Goal: Task Accomplishment & Management: Use online tool/utility

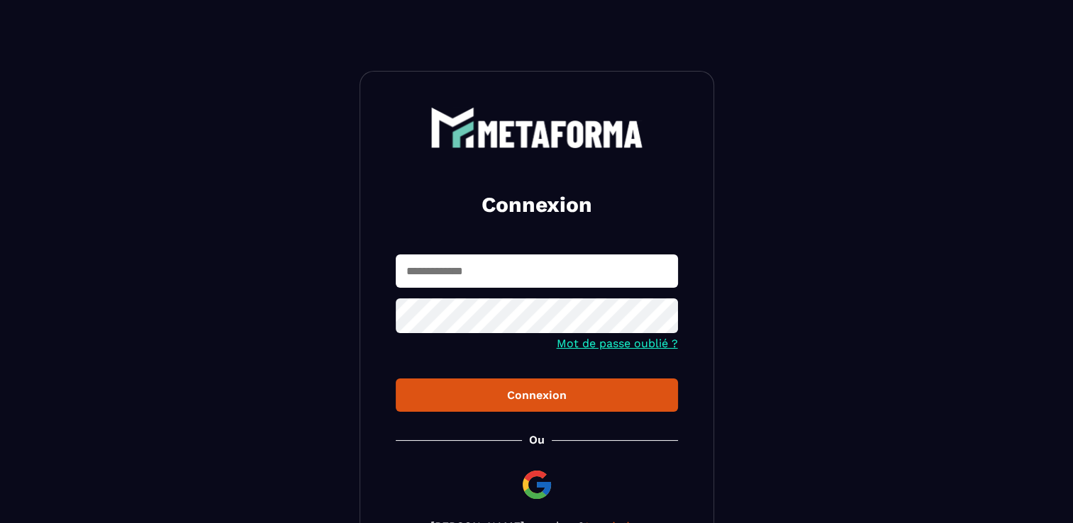
type input "**********"
click at [476, 401] on div "Connexion" at bounding box center [537, 395] width 260 height 13
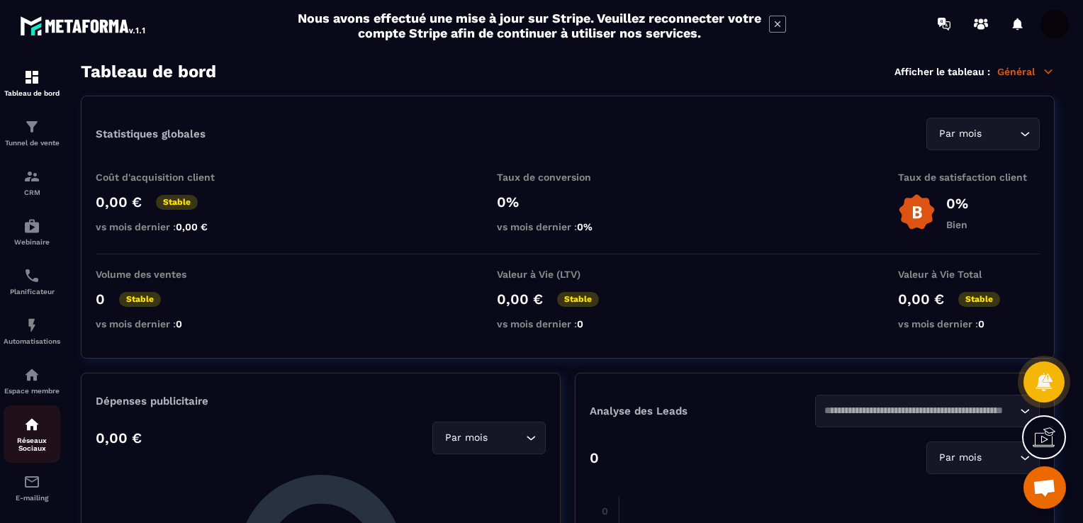
click at [32, 433] on img at bounding box center [31, 424] width 17 height 17
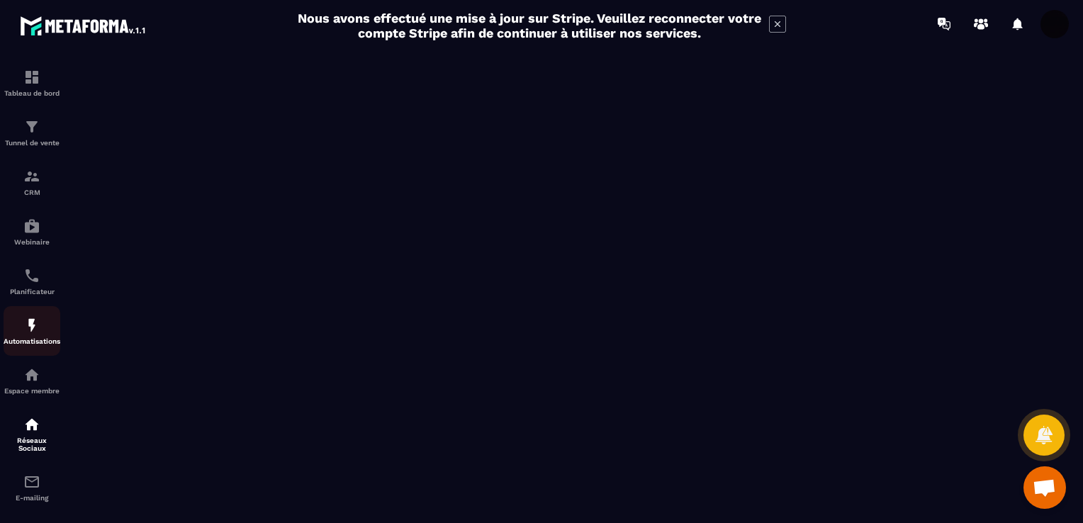
click at [18, 338] on div "Automatisations" at bounding box center [32, 331] width 57 height 28
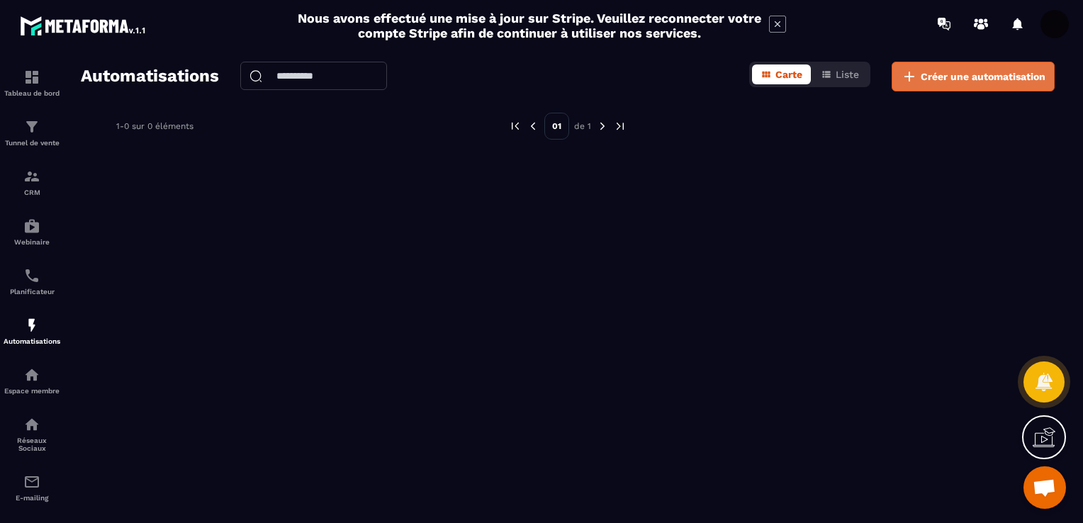
click at [951, 74] on span "Créer une automatisation" at bounding box center [983, 76] width 125 height 14
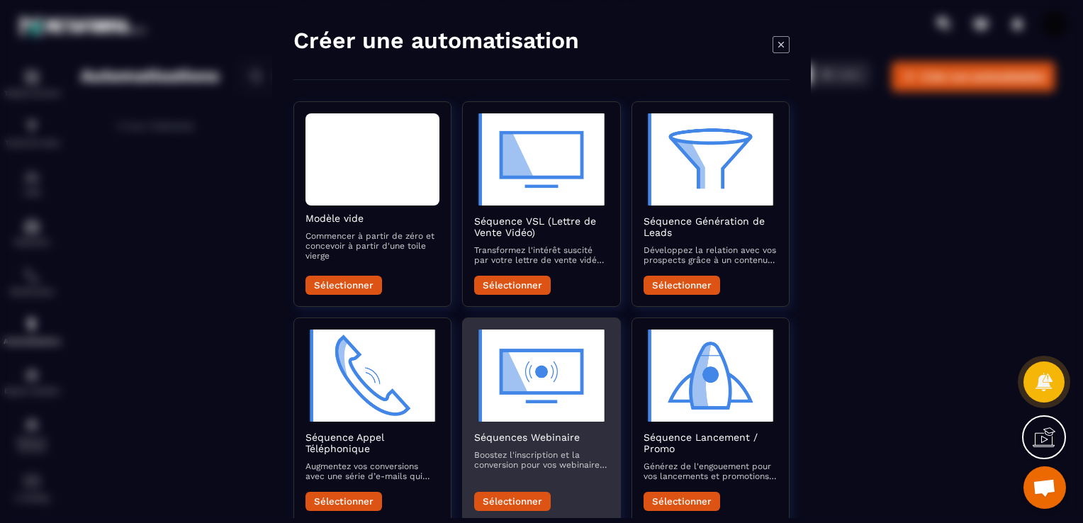
click at [535, 455] on p "Boostez l'inscription et la conversion pour vos webinaires avec des e-mails qui…" at bounding box center [541, 460] width 134 height 20
click at [497, 498] on button "Sélectionner" at bounding box center [512, 501] width 77 height 19
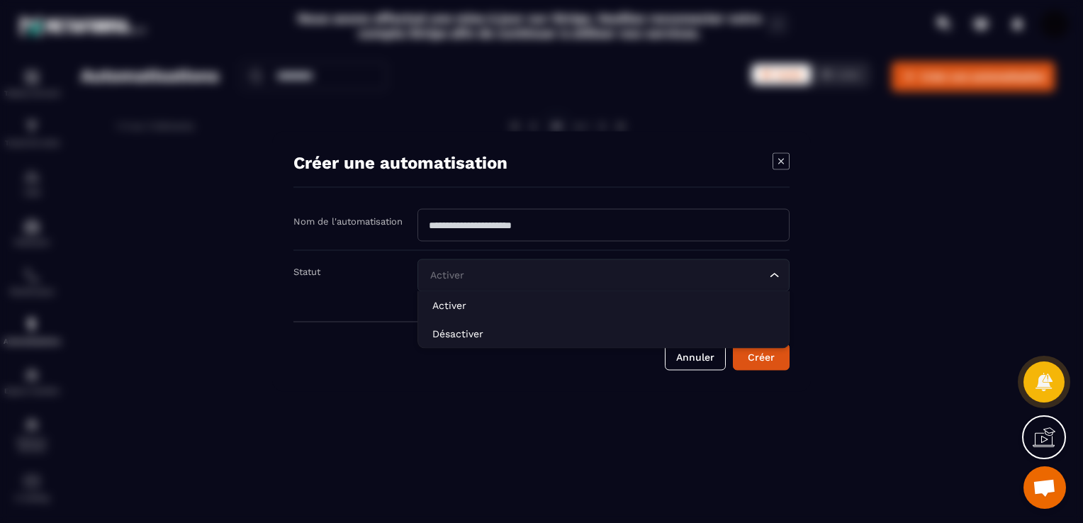
click at [783, 278] on div "Activer Loading..." at bounding box center [604, 276] width 372 height 33
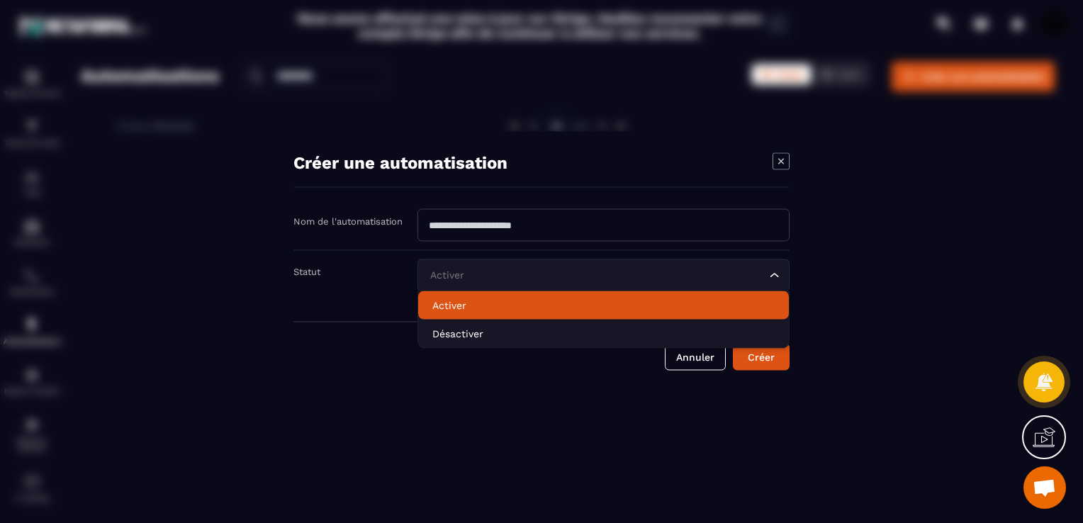
click at [707, 306] on p "Activer" at bounding box center [604, 306] width 342 height 14
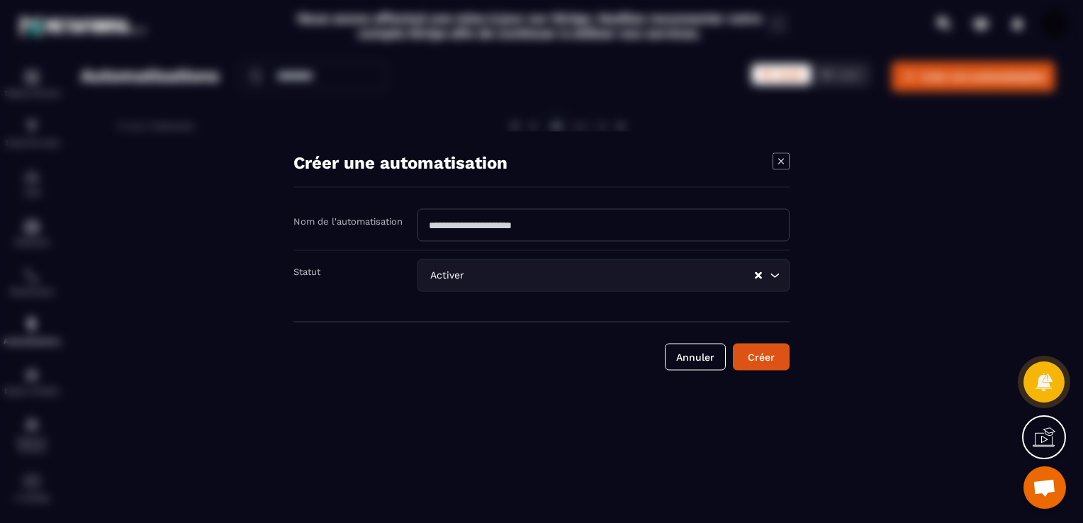
click at [601, 233] on input "Modal window" at bounding box center [604, 225] width 372 height 33
type input "*"
type input "********"
click at [762, 359] on button "Créer" at bounding box center [761, 357] width 57 height 27
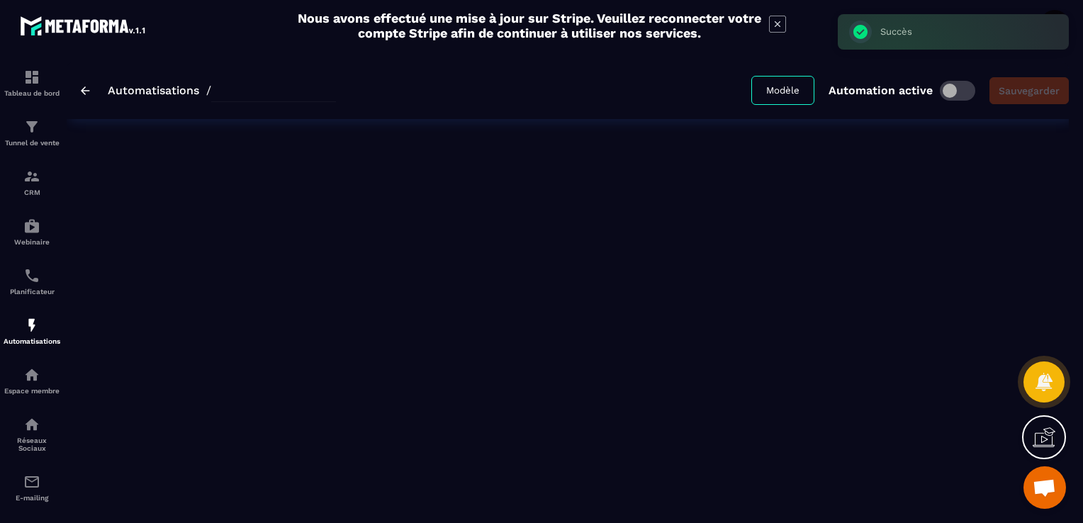
type input "********"
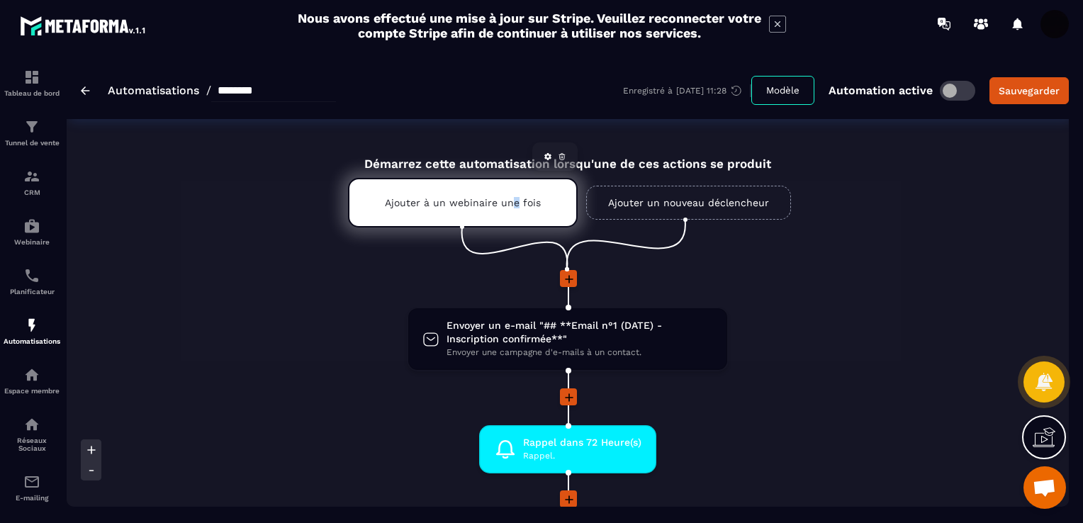
click at [515, 200] on p "Ajouter à un webinaire une fois" at bounding box center [463, 202] width 156 height 11
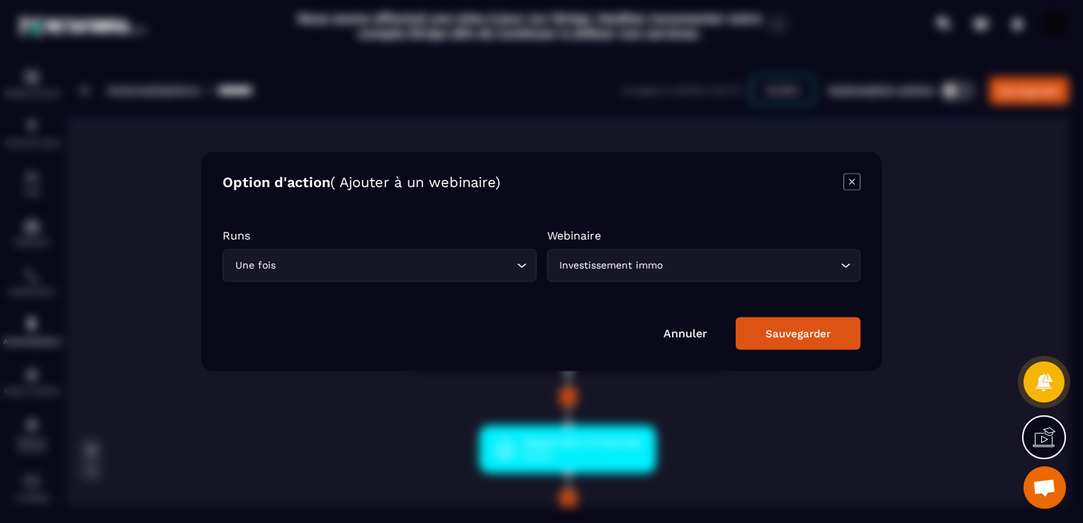
click at [664, 271] on div "Investissement immo" at bounding box center [697, 266] width 284 height 16
click at [664, 271] on input "Search for option" at bounding box center [697, 266] width 281 height 16
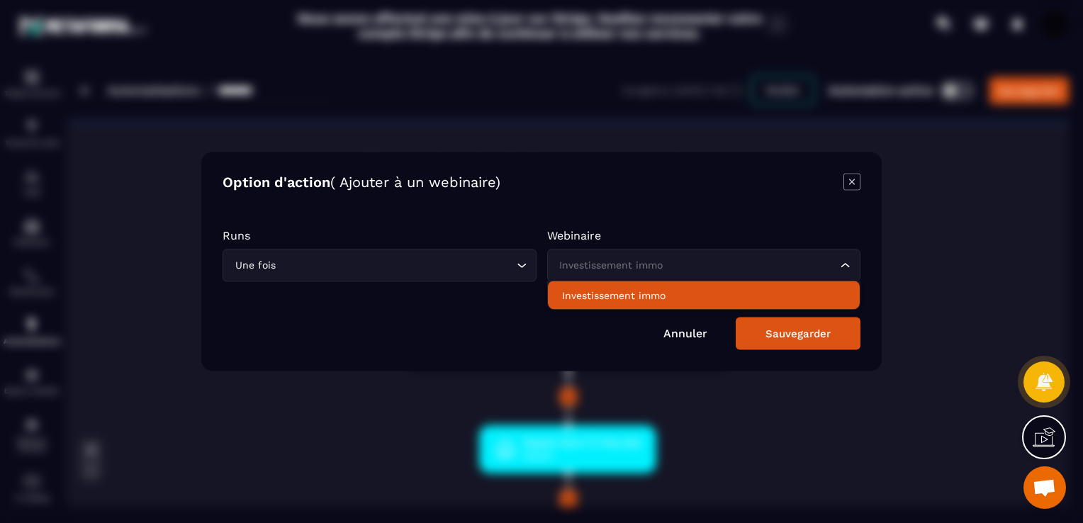
click at [808, 221] on form "Runs Une fois Loading... Webinaire Investissement immo Loading... Investissemen…" at bounding box center [542, 282] width 638 height 135
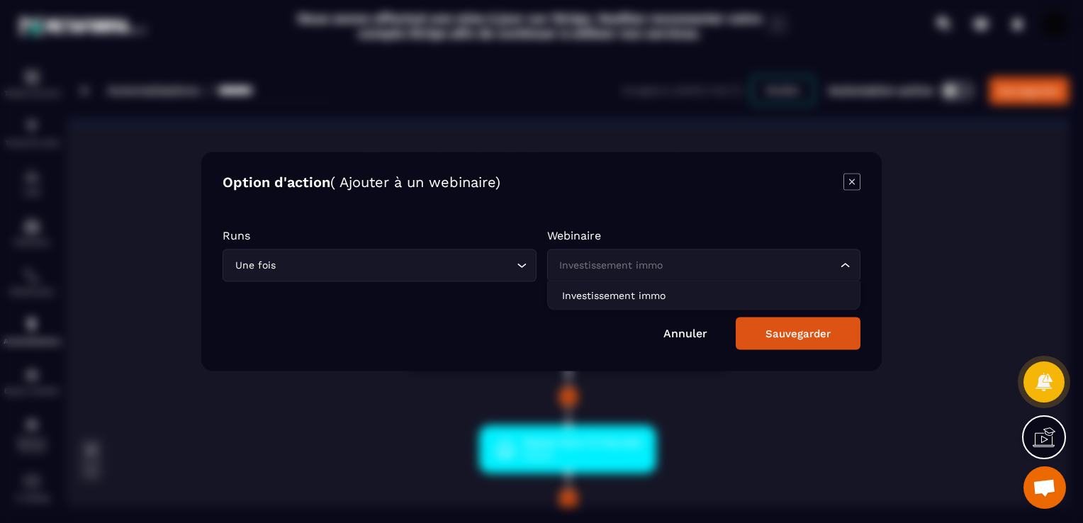
click at [669, 268] on input "Search for option" at bounding box center [697, 266] width 281 height 16
type input "*"
type input "**********"
click at [786, 336] on div "Sauvegarder" at bounding box center [798, 334] width 65 height 13
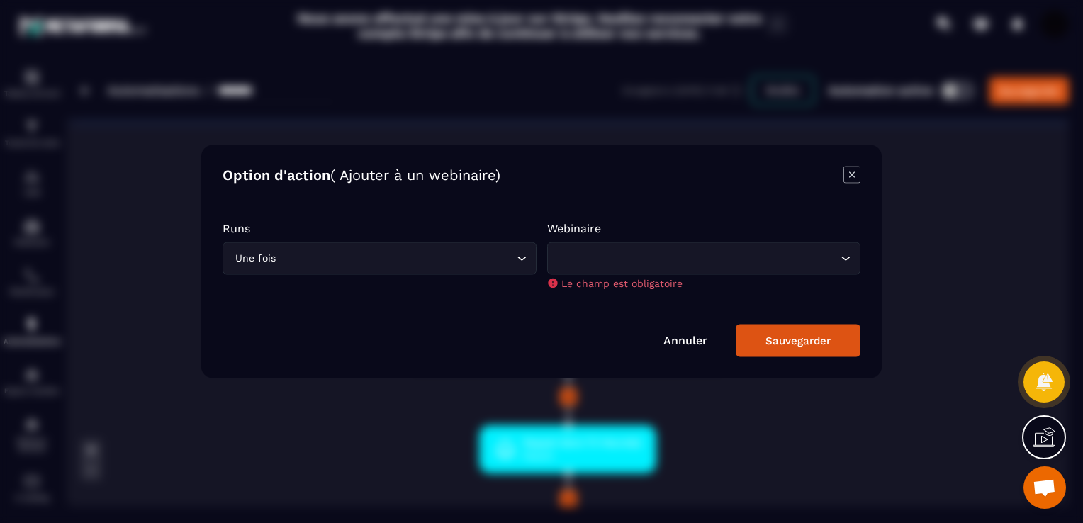
click at [727, 268] on div "Loading..." at bounding box center [704, 258] width 314 height 33
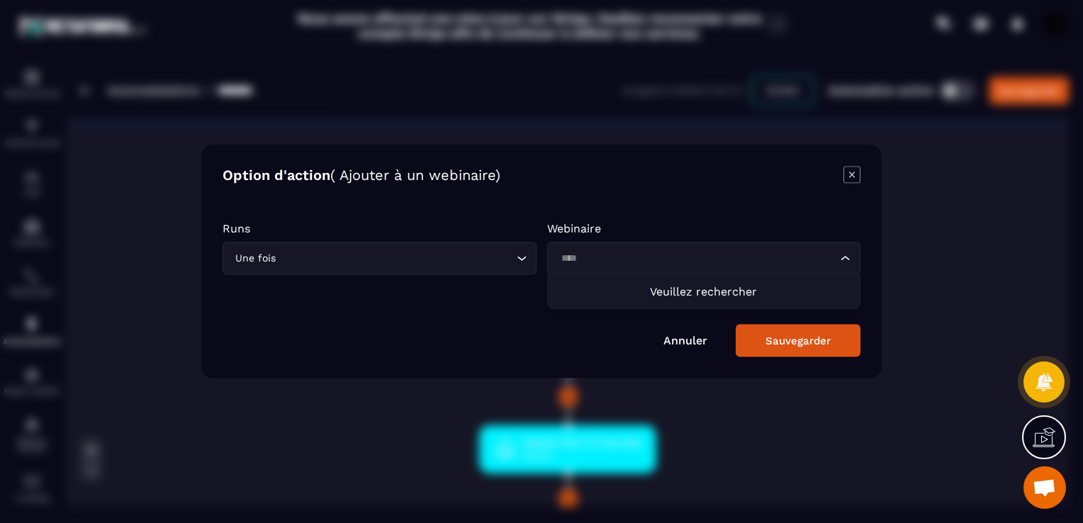
type input "****"
click at [855, 176] on icon "Modal window" at bounding box center [852, 175] width 17 height 17
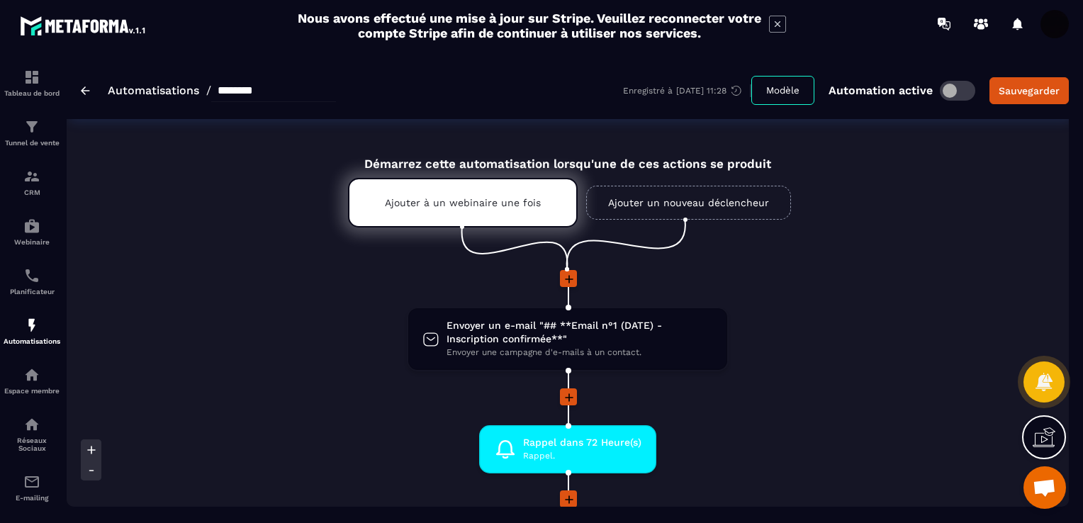
click at [771, 211] on link "Ajouter un nouveau déclencheur" at bounding box center [688, 203] width 205 height 34
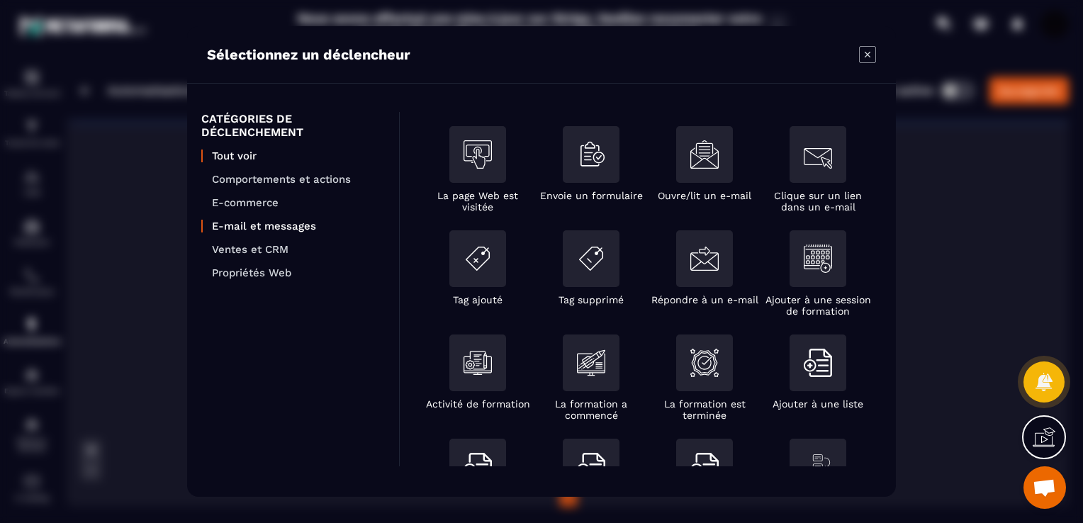
click at [308, 228] on p "E-mail et messages" at bounding box center [298, 226] width 173 height 13
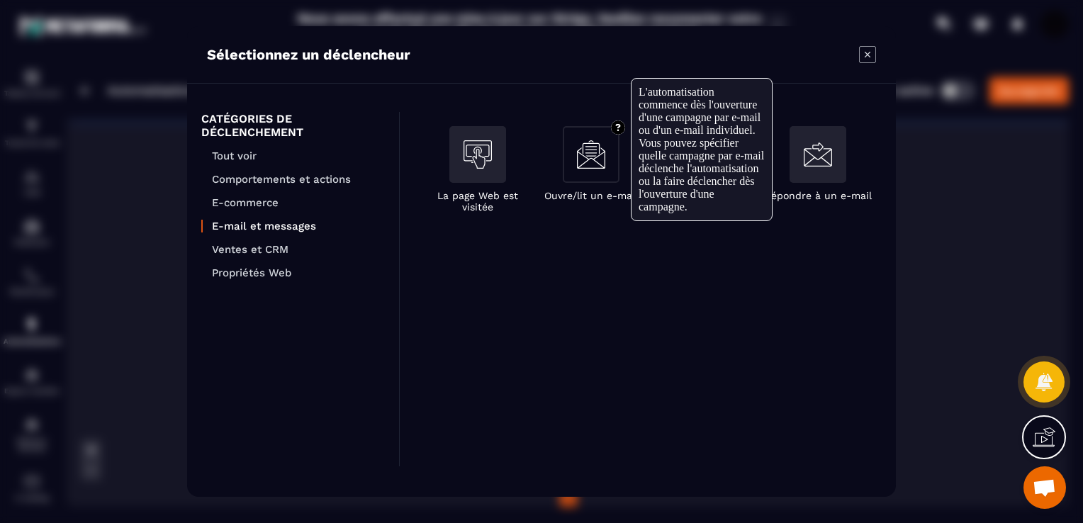
click at [603, 160] on img "Modal window" at bounding box center [591, 154] width 28 height 28
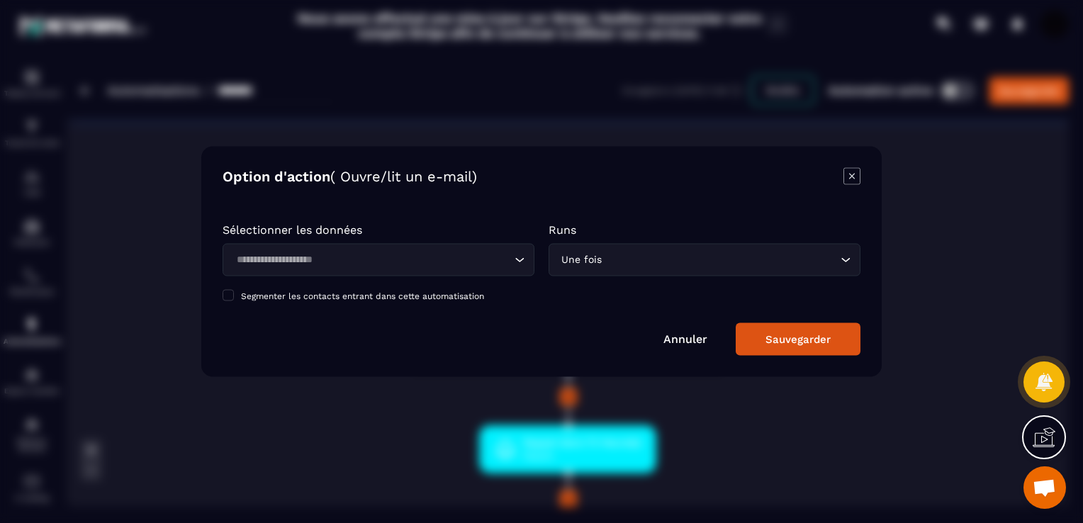
click at [480, 267] on input "Search for option" at bounding box center [371, 260] width 279 height 16
click at [481, 267] on input "Search for option" at bounding box center [371, 260] width 279 height 16
click at [851, 179] on icon "Modal window" at bounding box center [852, 176] width 17 height 17
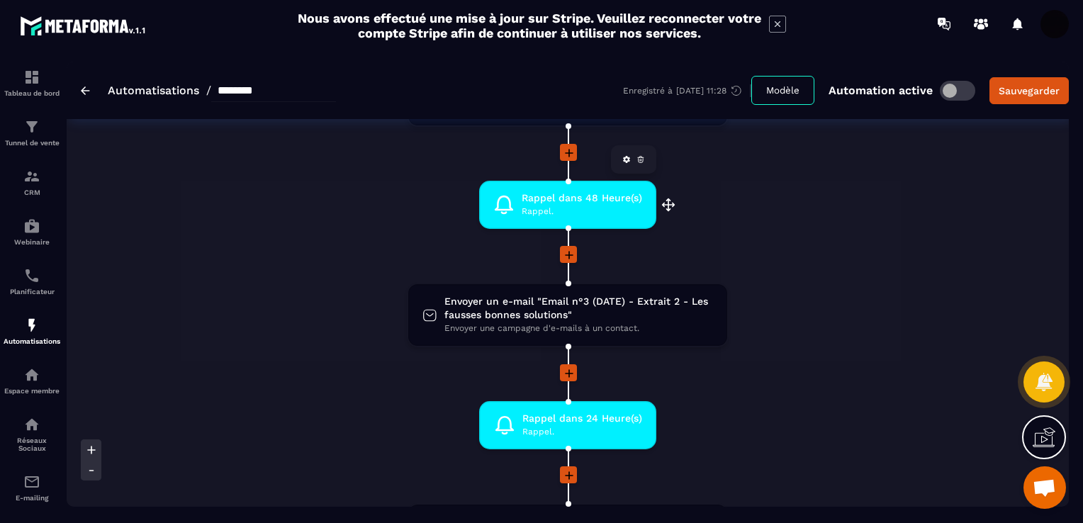
scroll to position [496, 0]
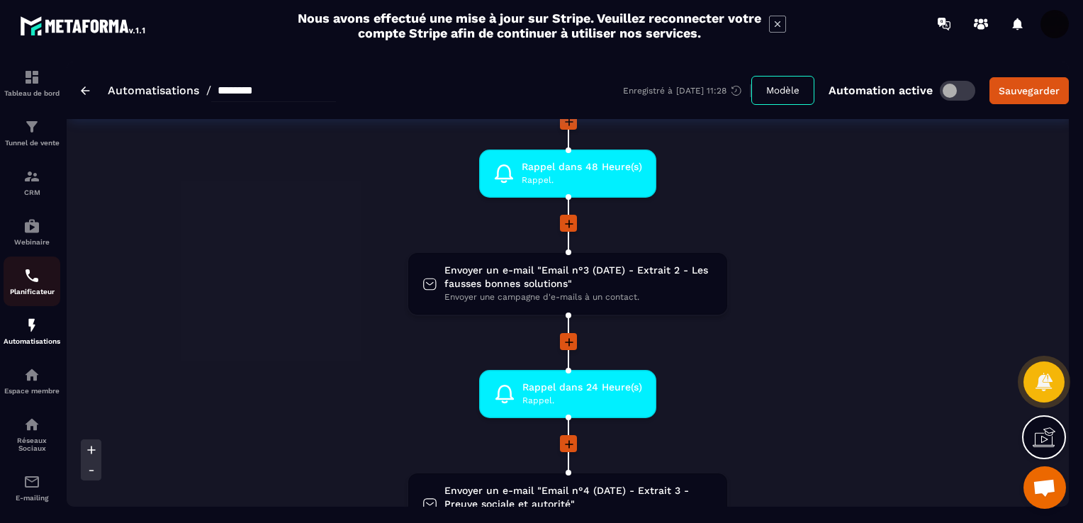
click at [27, 284] on img at bounding box center [31, 275] width 17 height 17
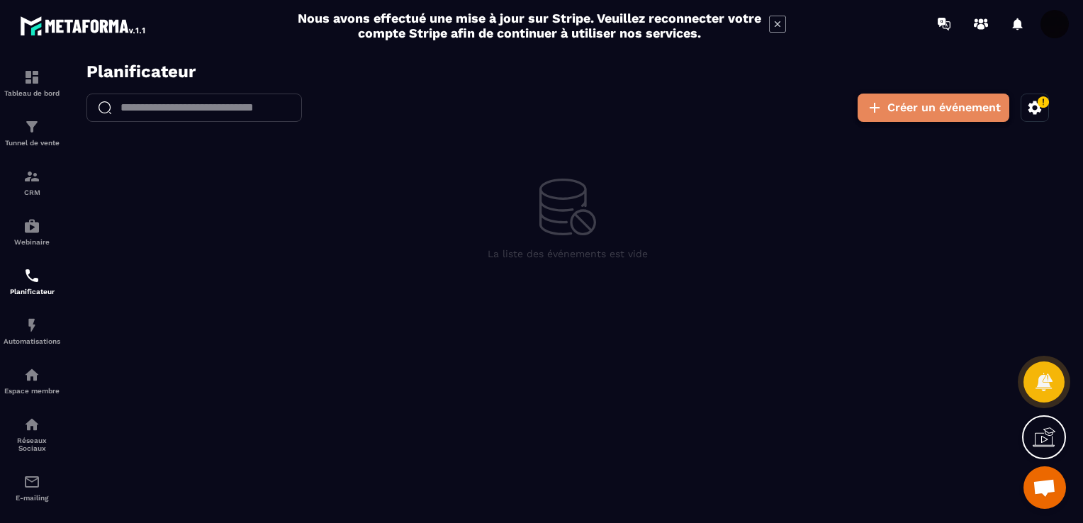
click at [923, 110] on button "Créer un événement" at bounding box center [934, 108] width 152 height 28
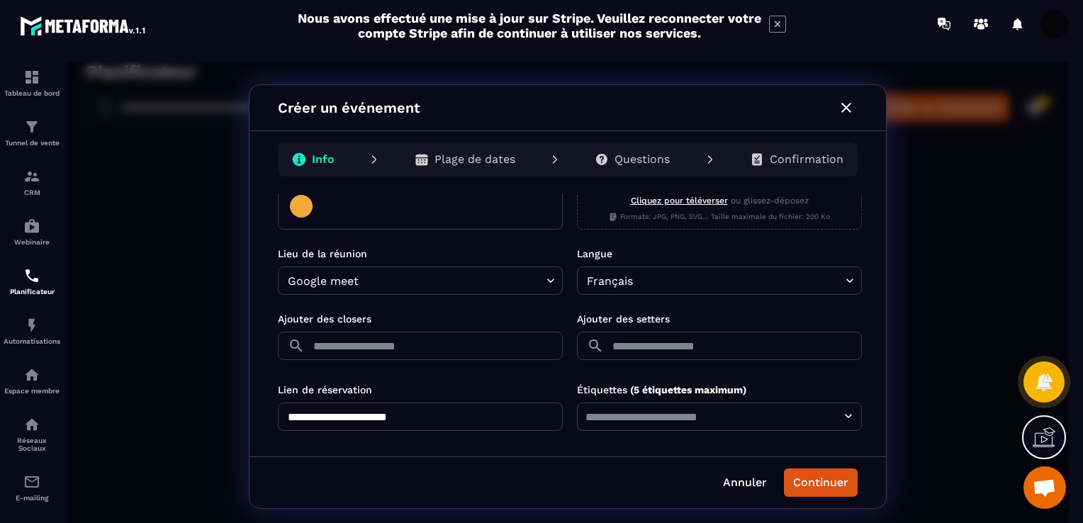
scroll to position [359, 0]
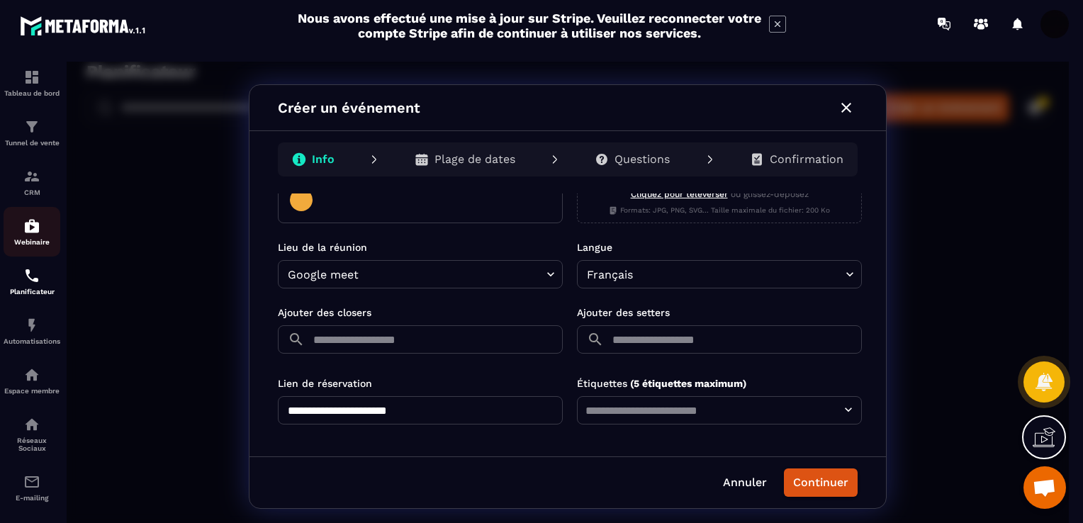
click at [24, 230] on img at bounding box center [31, 226] width 17 height 17
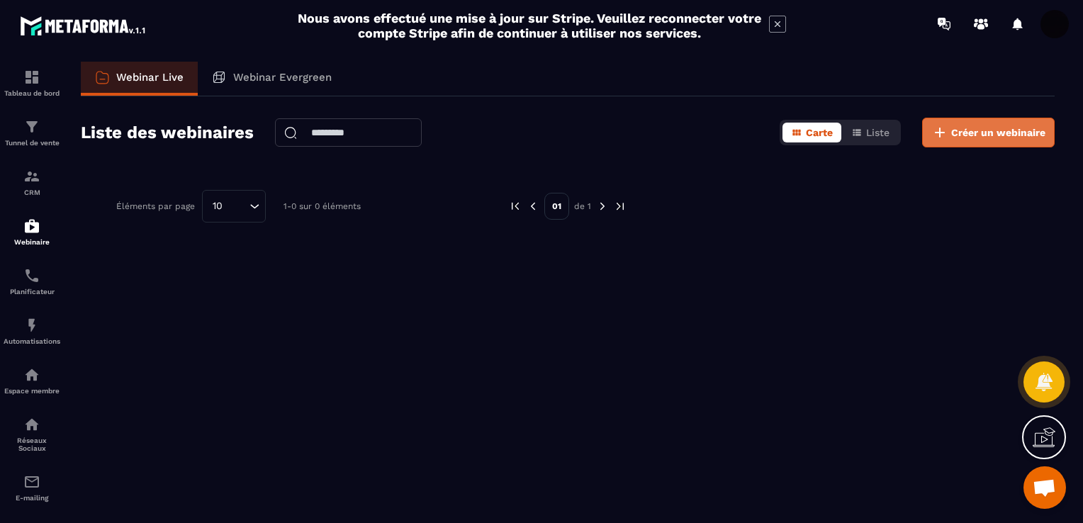
click at [1001, 121] on button "Créer un webinaire" at bounding box center [988, 133] width 133 height 30
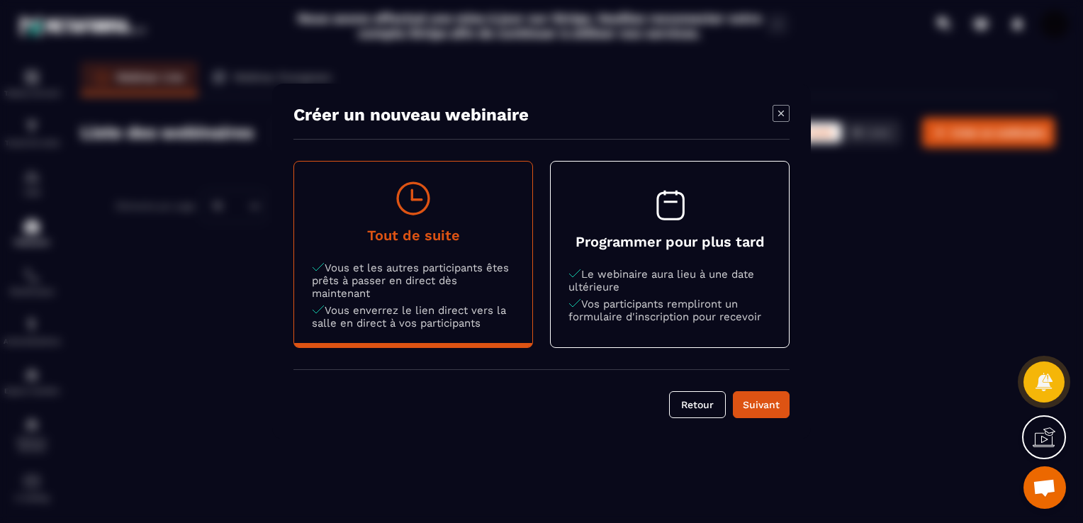
click at [666, 245] on h4 "Programmer pour plus tard" at bounding box center [670, 241] width 203 height 17
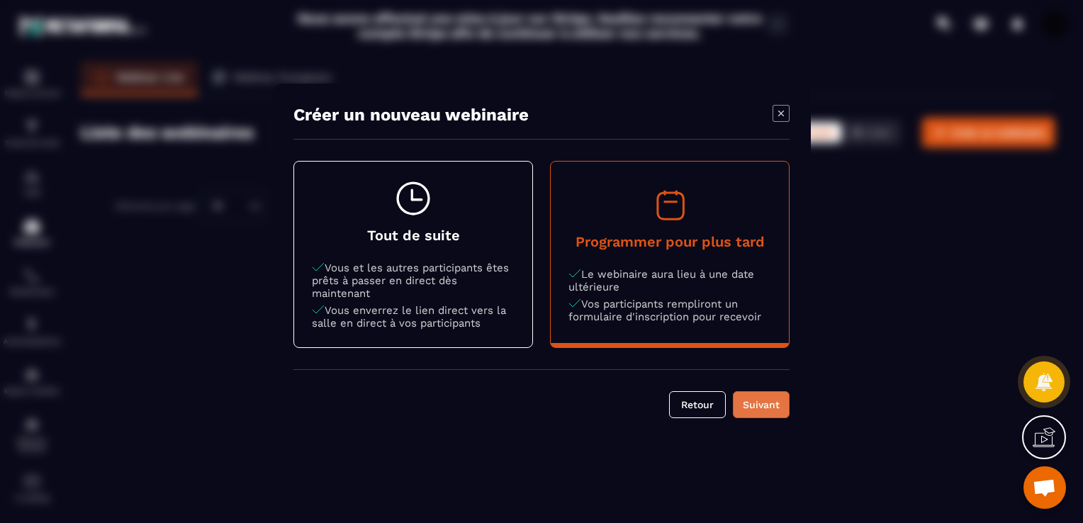
click at [763, 401] on div "Suivant" at bounding box center [761, 405] width 38 height 14
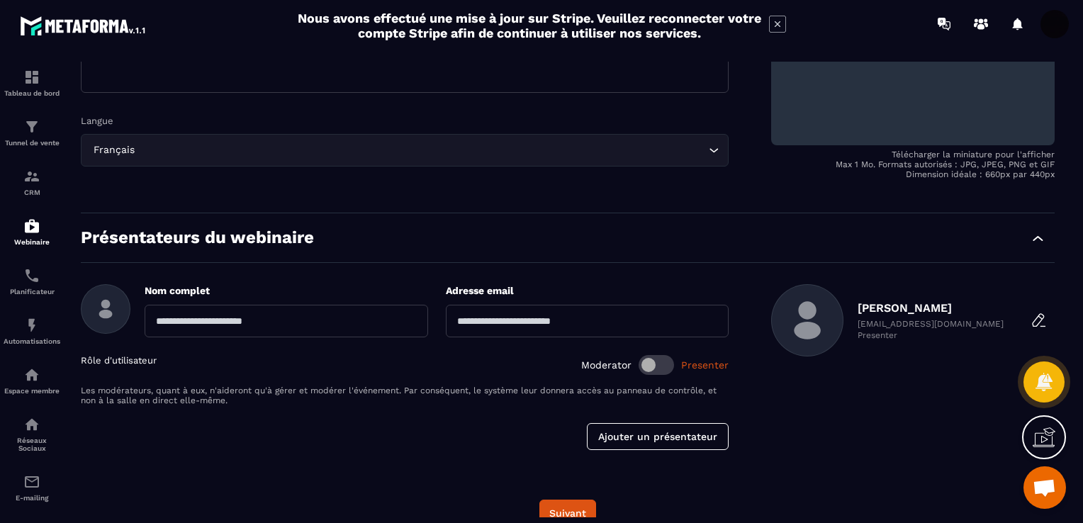
scroll to position [284, 0]
